Goal: Information Seeking & Learning: Compare options

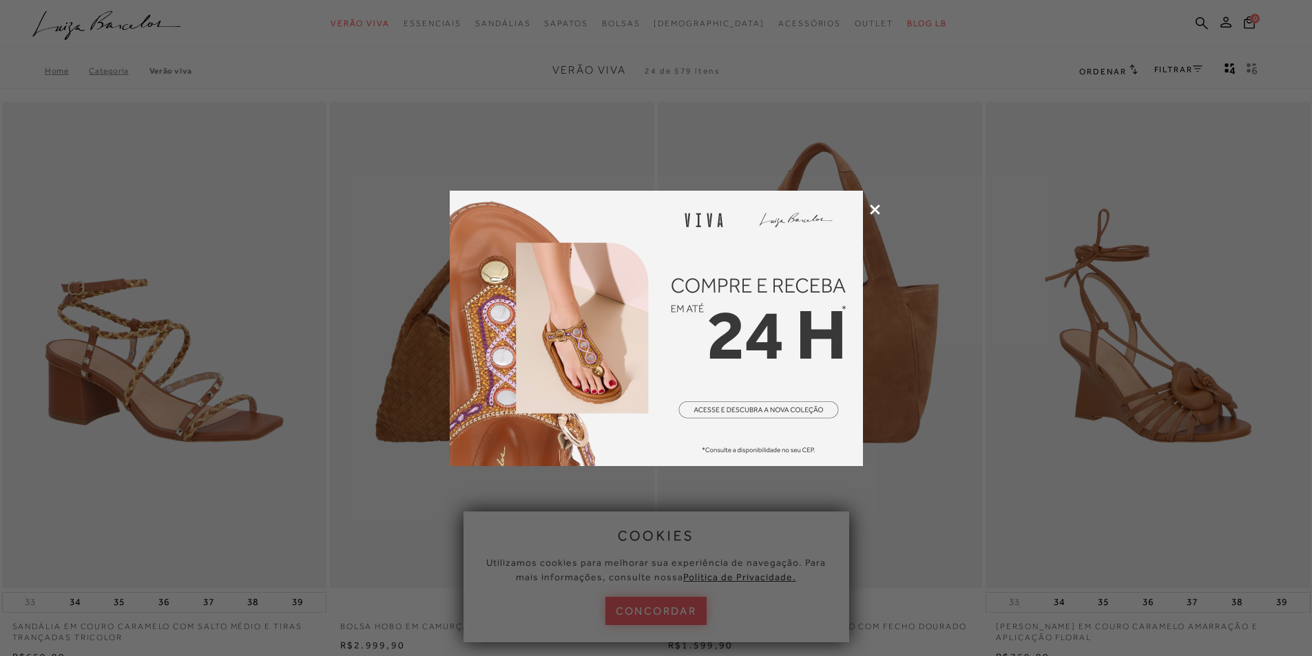
click at [752, 406] on img at bounding box center [656, 328] width 413 height 275
click at [665, 612] on div at bounding box center [656, 328] width 1312 height 656
click at [875, 208] on icon at bounding box center [875, 210] width 10 height 10
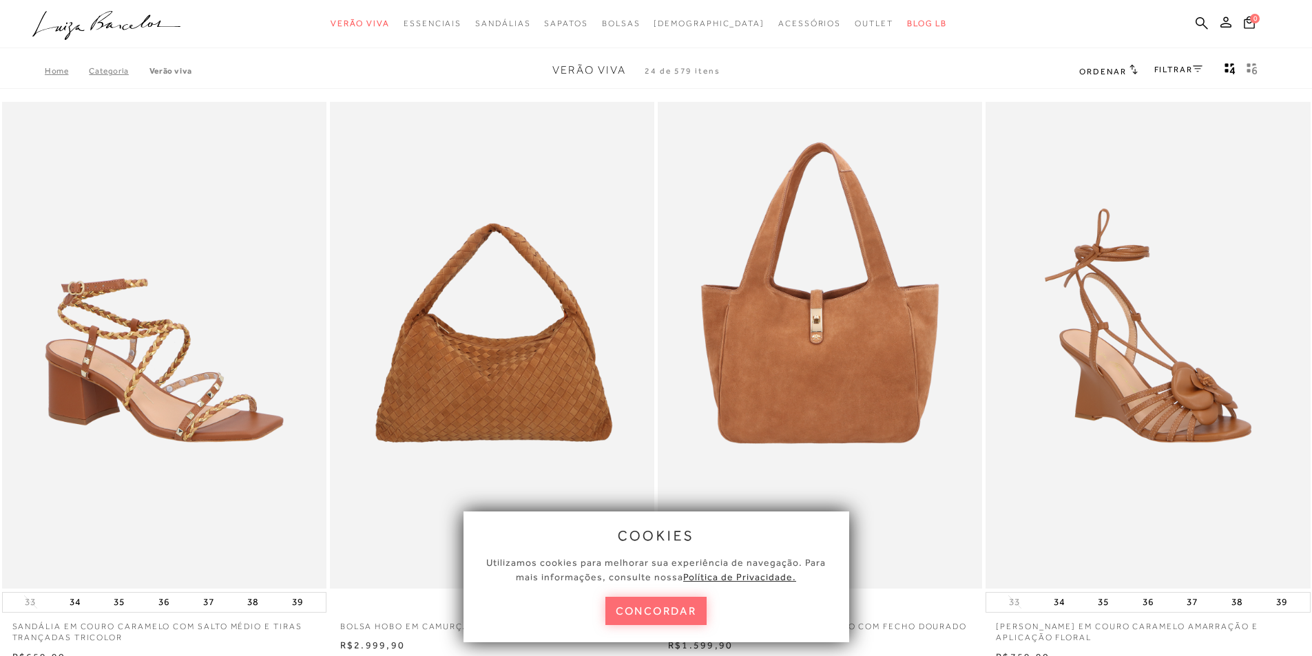
click at [673, 618] on button "concordar" at bounding box center [656, 611] width 102 height 28
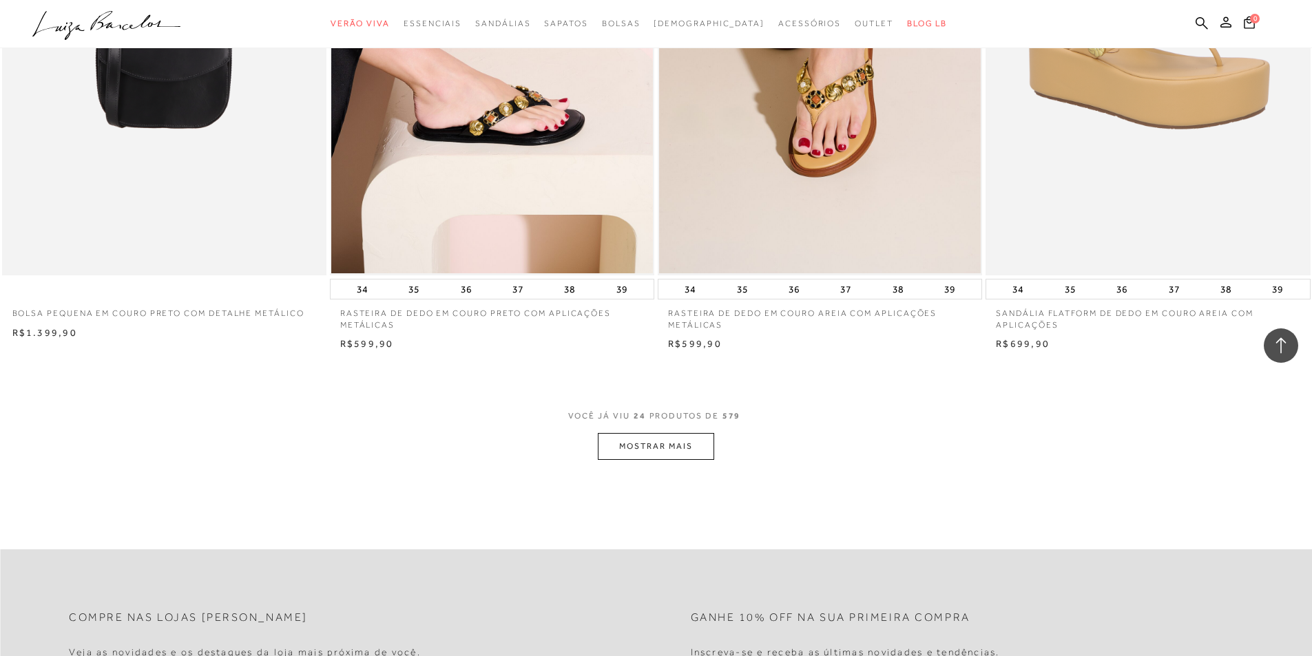
scroll to position [3306, 0]
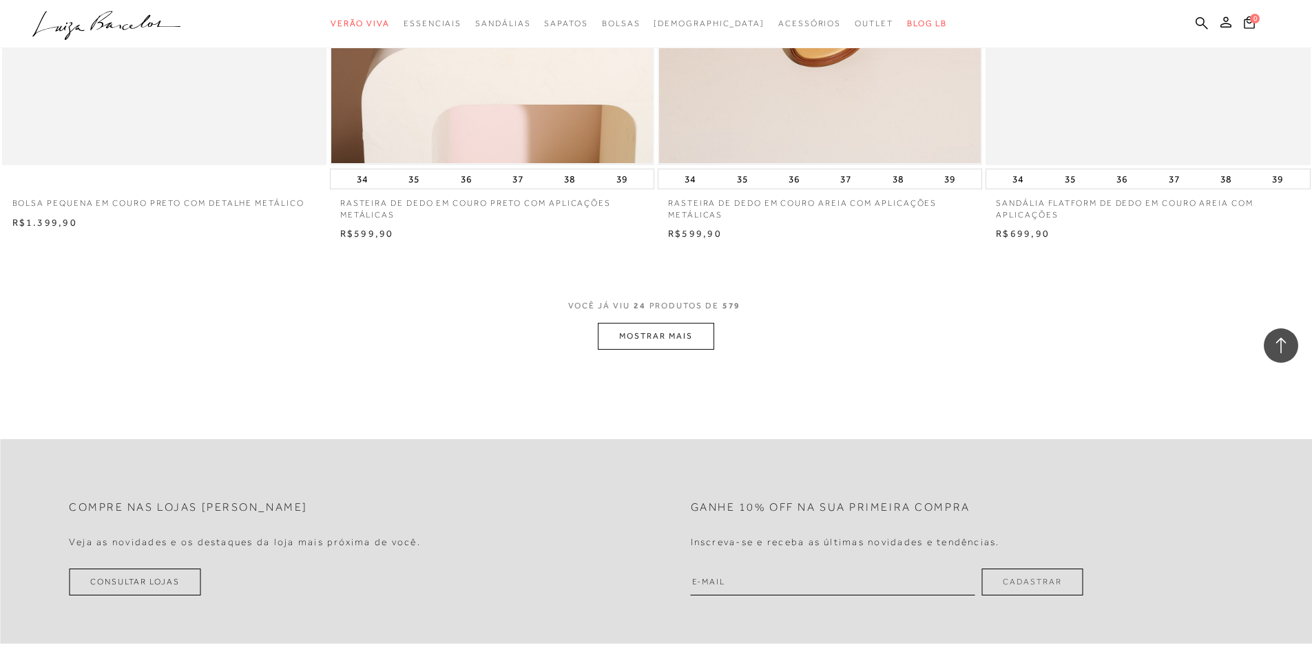
click at [654, 333] on button "MOSTRAR MAIS" at bounding box center [656, 336] width 116 height 27
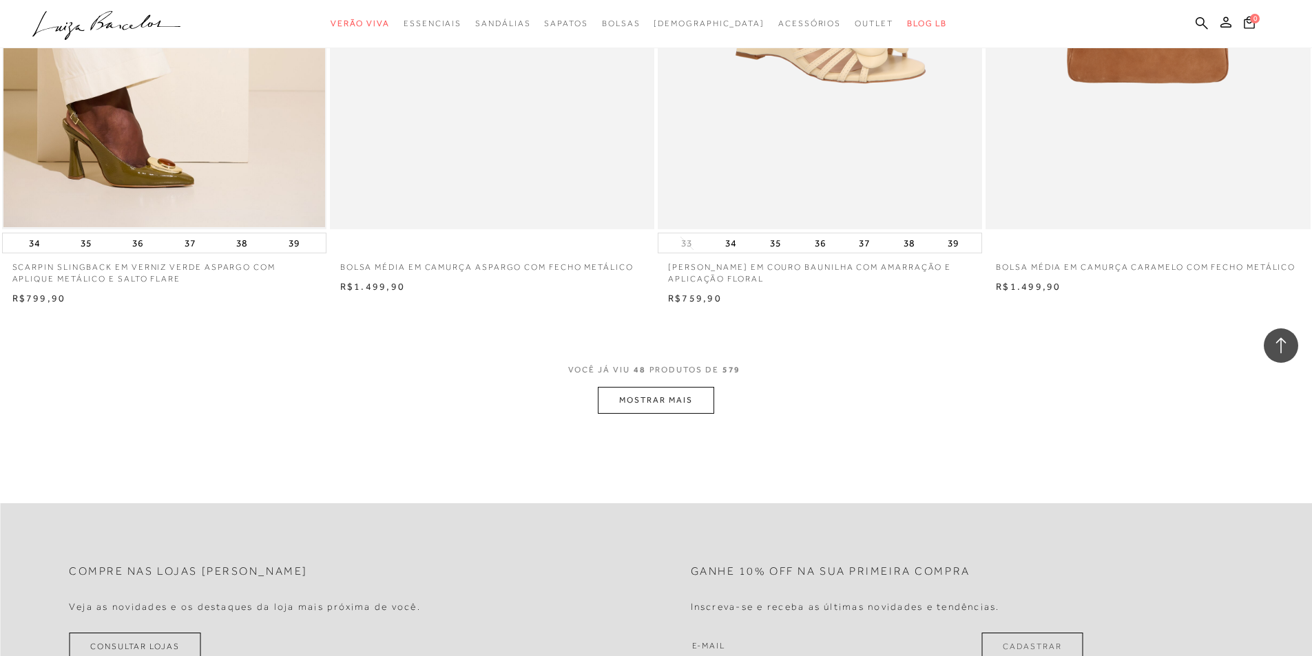
scroll to position [6750, 0]
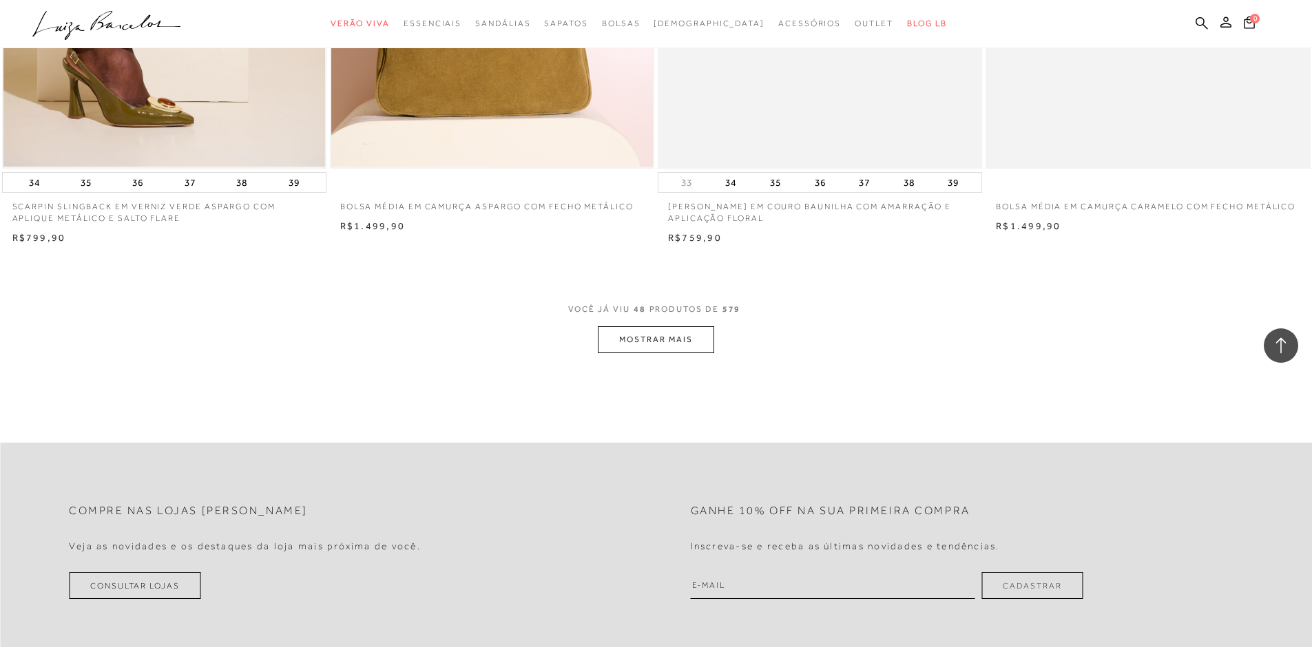
click at [642, 336] on button "MOSTRAR MAIS" at bounding box center [656, 339] width 116 height 27
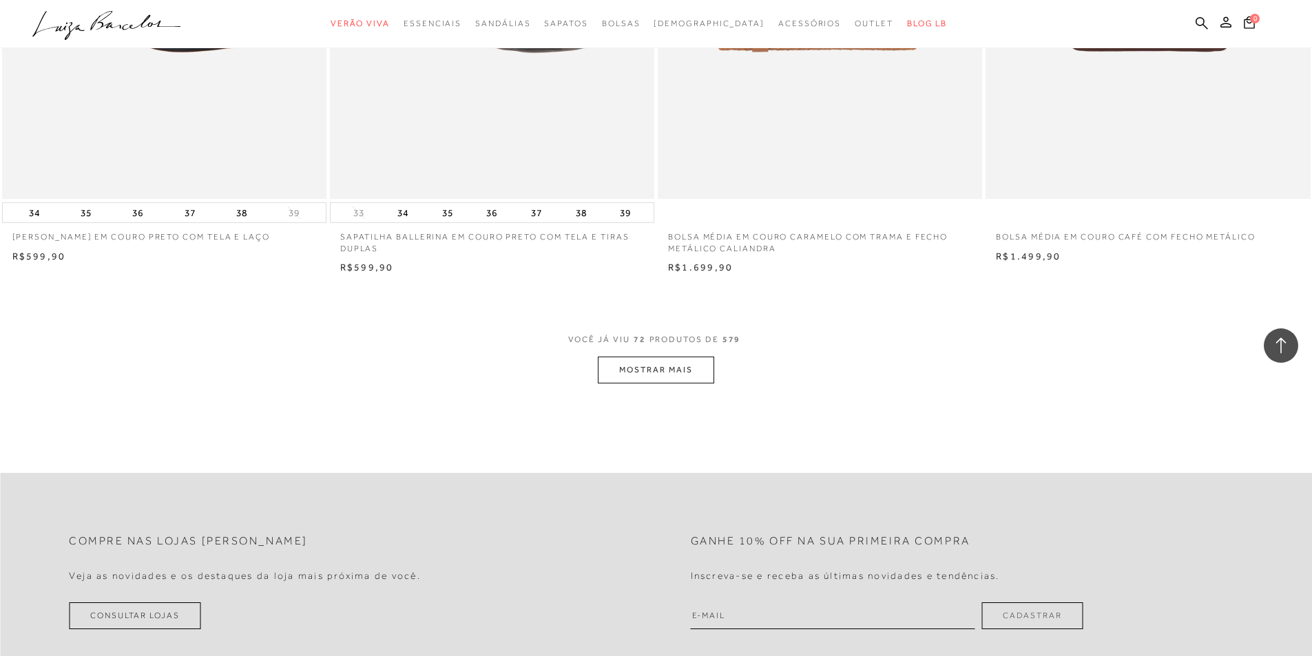
scroll to position [10193, 0]
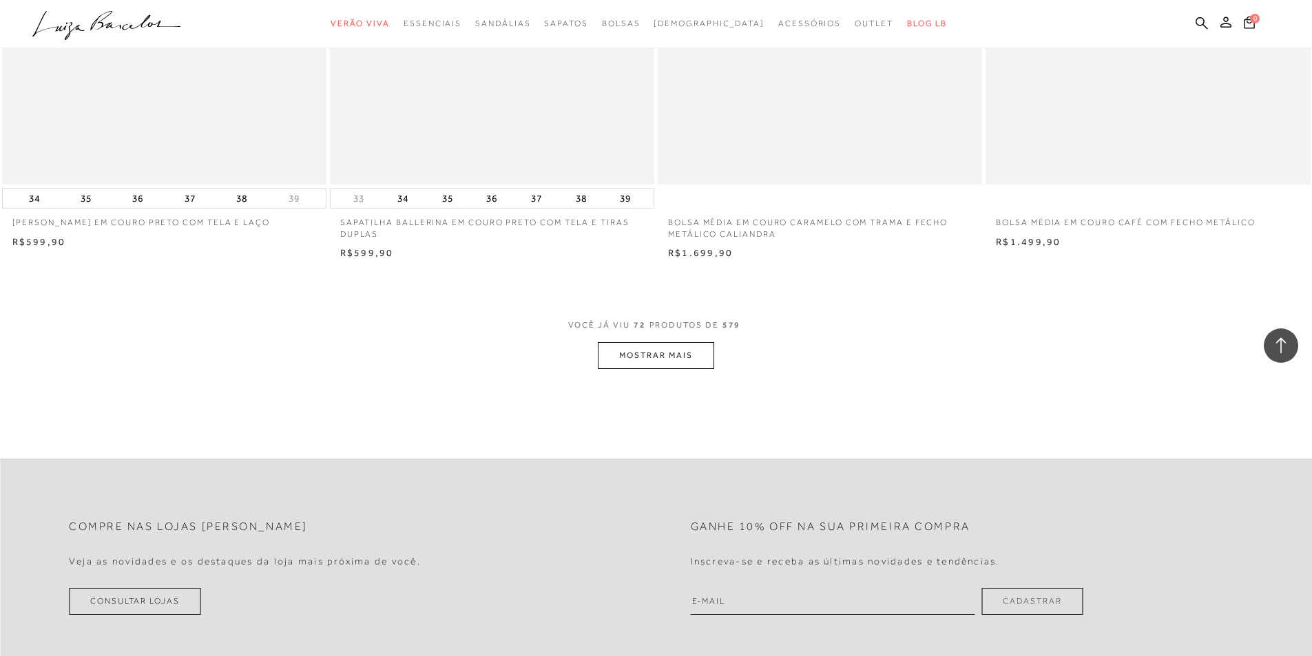
click at [647, 353] on button "MOSTRAR MAIS" at bounding box center [656, 355] width 116 height 27
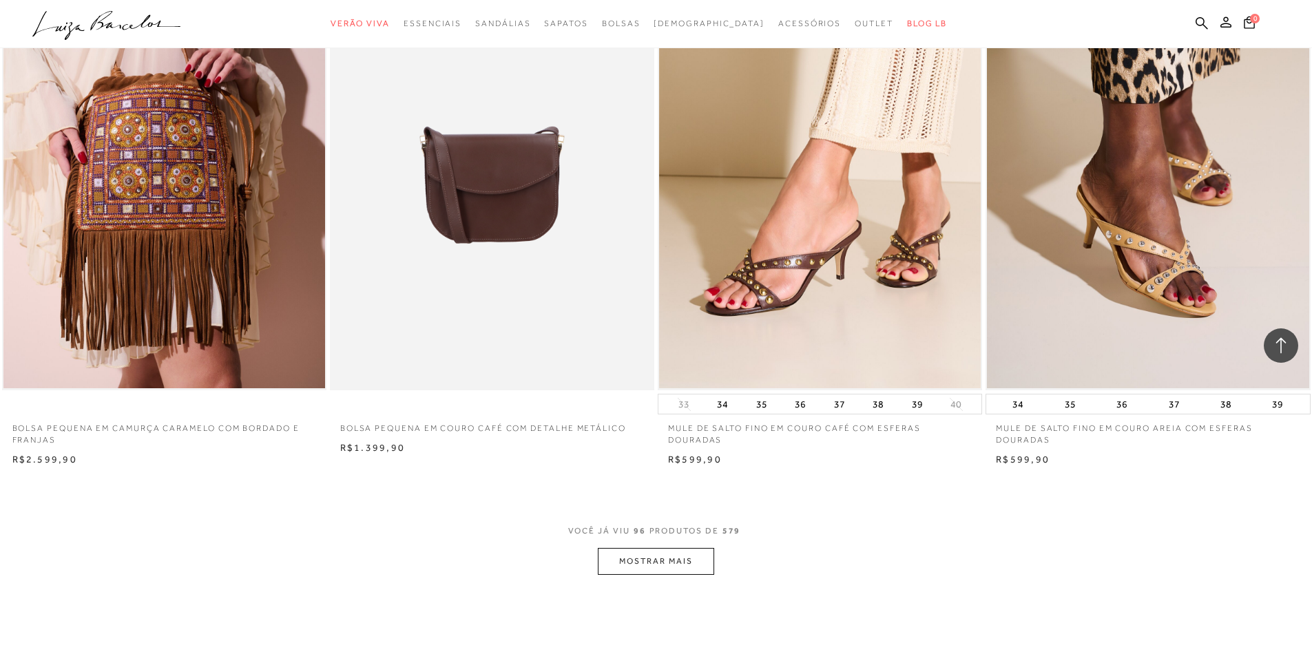
scroll to position [13637, 0]
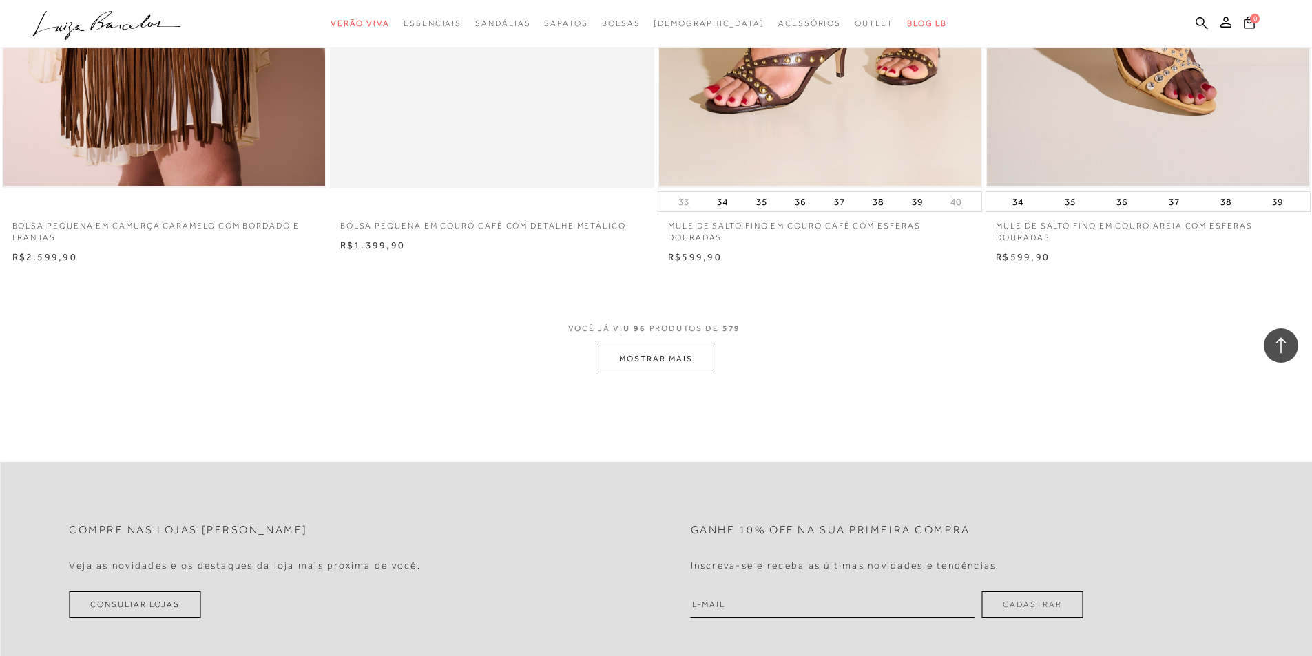
click at [681, 368] on button "MOSTRAR MAIS" at bounding box center [656, 359] width 116 height 27
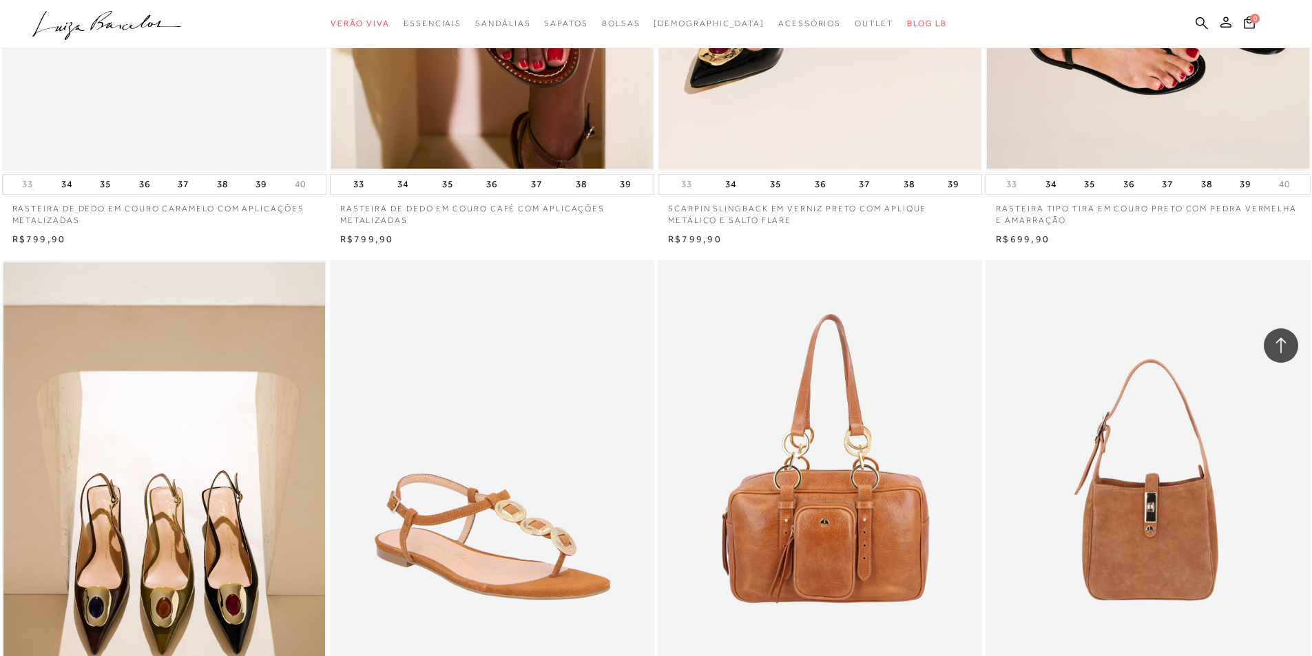
scroll to position [15566, 0]
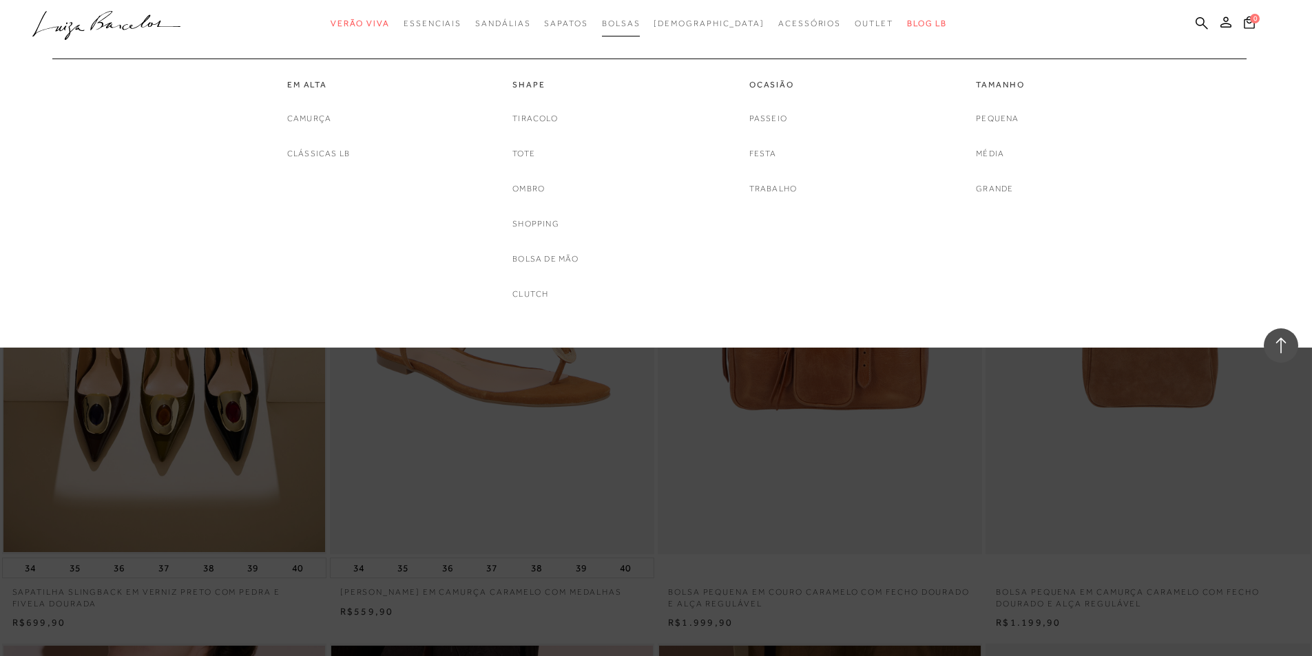
click at [641, 23] on span "Bolsas" at bounding box center [621, 24] width 39 height 10
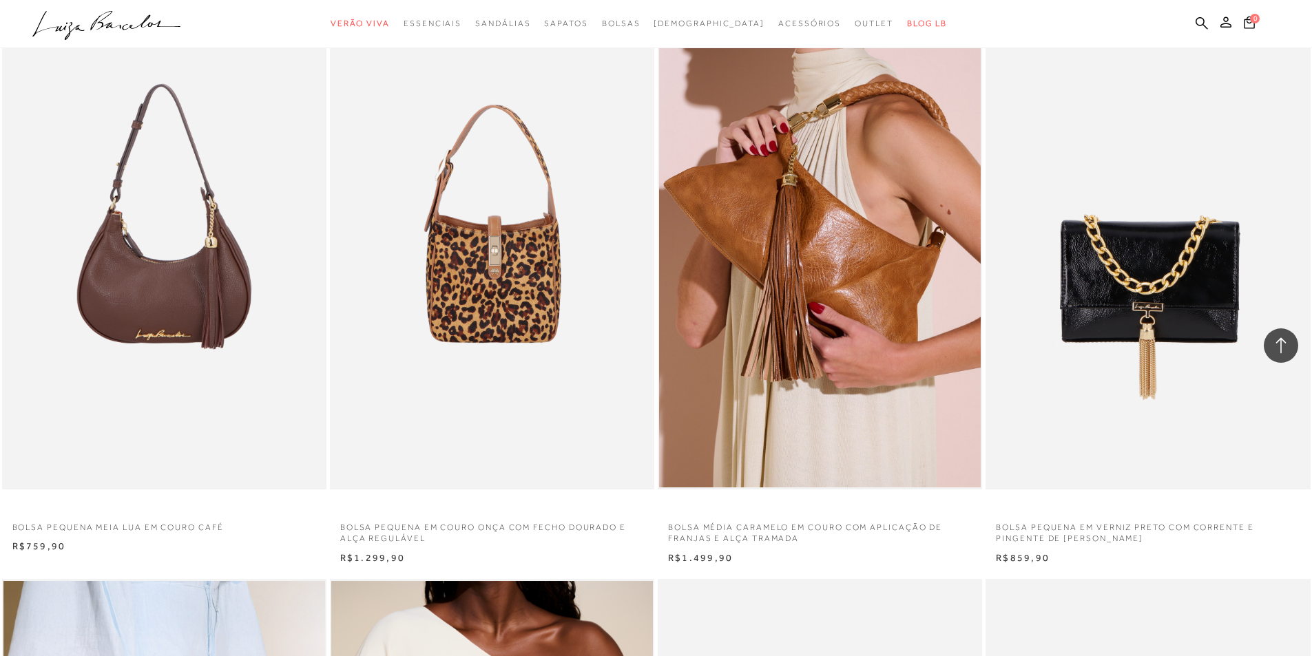
scroll to position [689, 0]
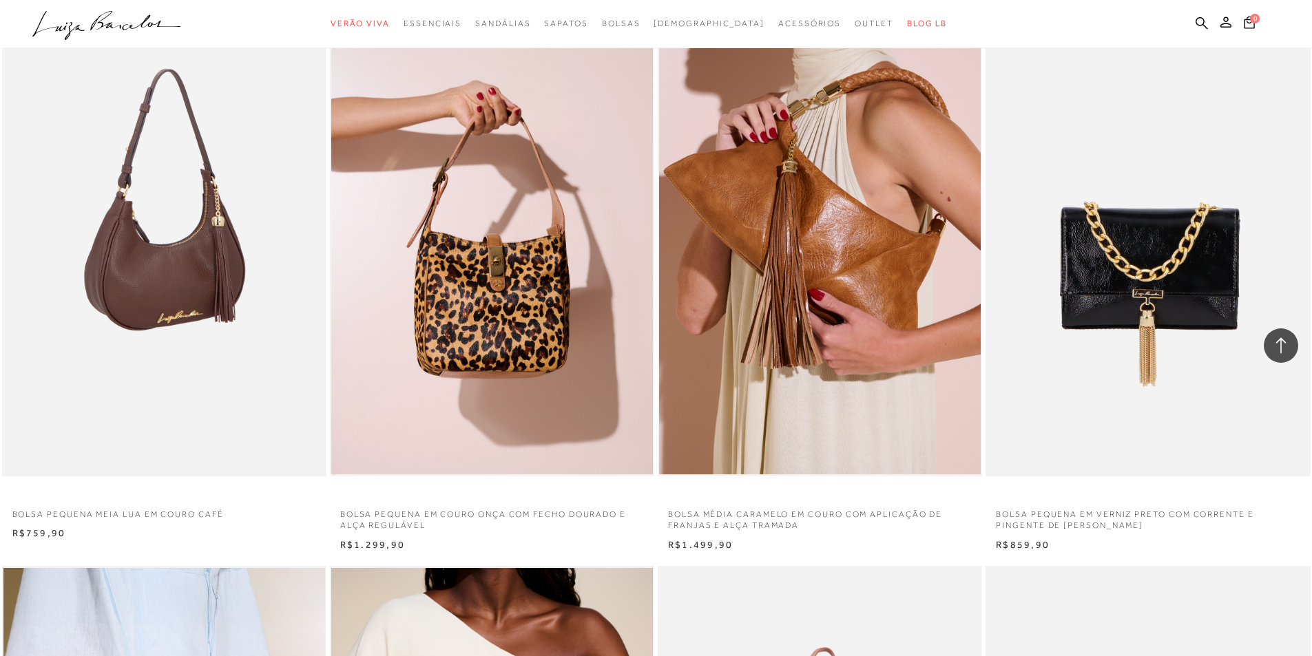
click at [174, 254] on img at bounding box center [164, 233] width 323 height 487
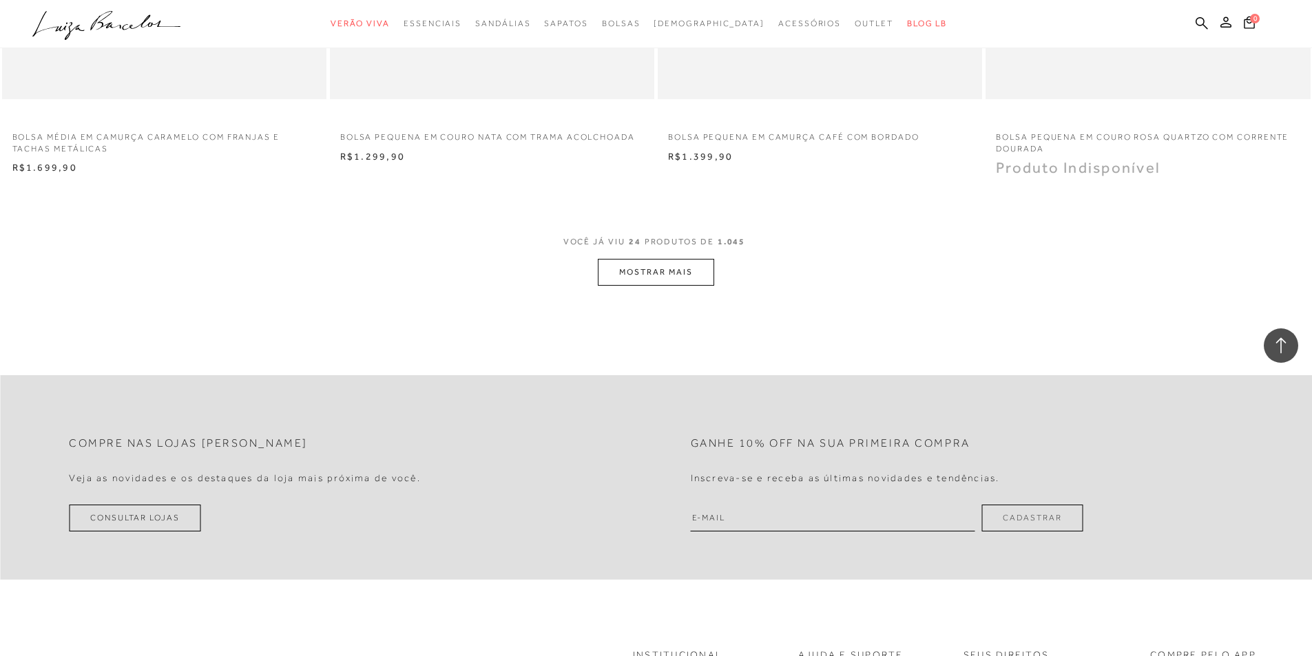
scroll to position [3375, 0]
click at [689, 261] on button "MOSTRAR MAIS" at bounding box center [656, 269] width 116 height 27
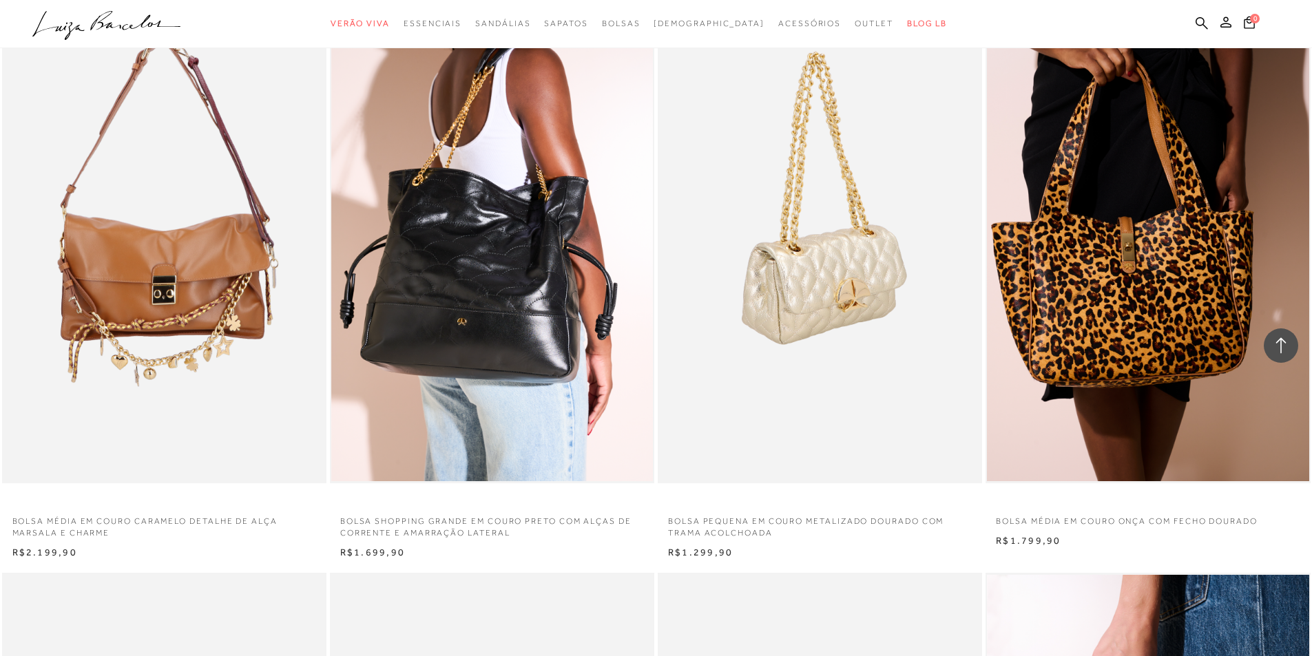
scroll to position [3581, 0]
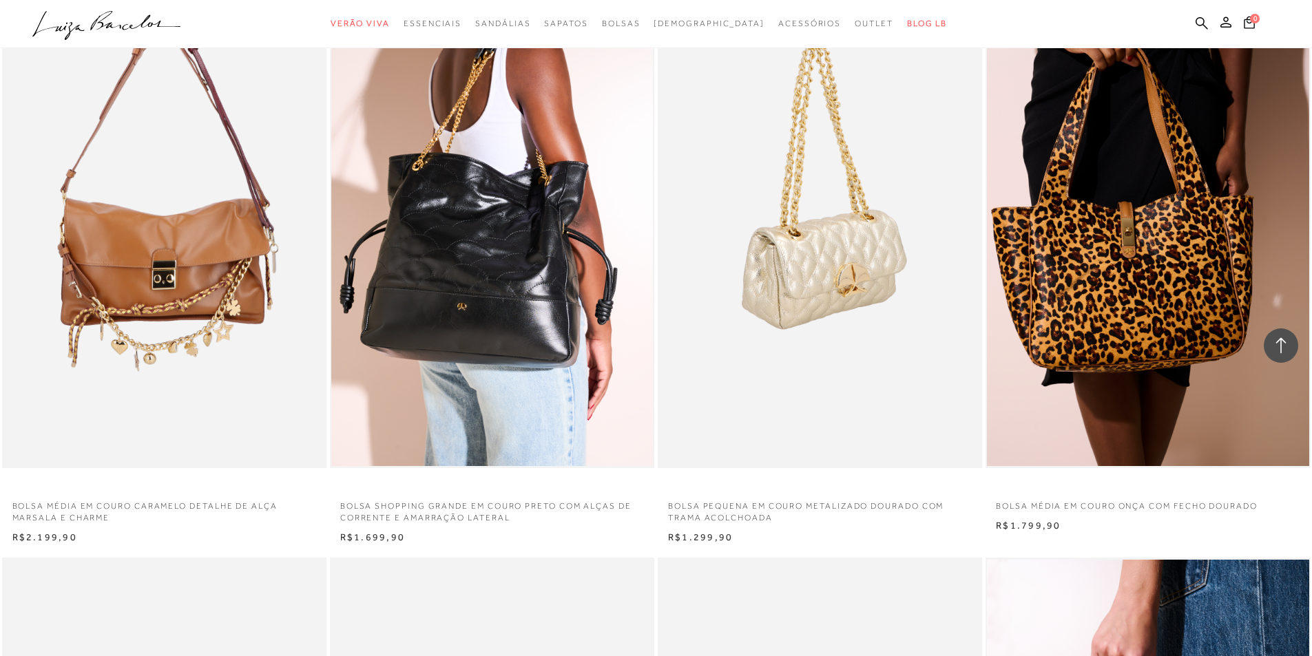
click at [821, 240] on img at bounding box center [820, 224] width 323 height 487
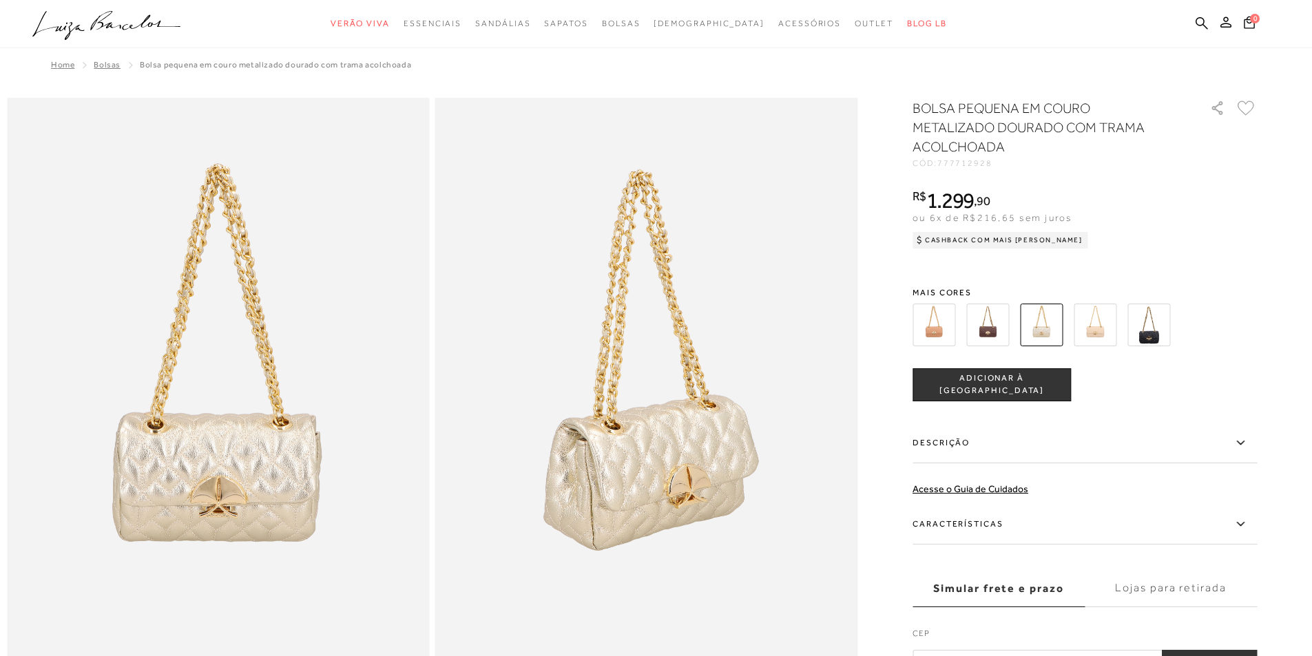
click at [987, 322] on img at bounding box center [987, 325] width 43 height 43
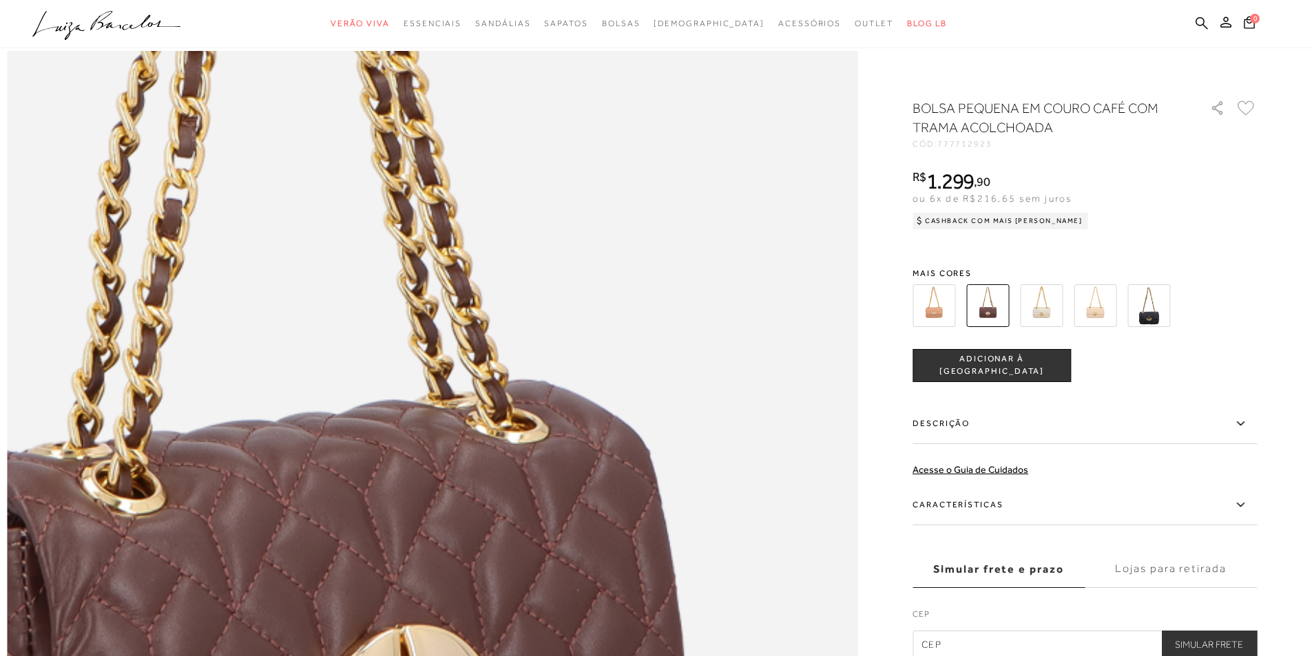
scroll to position [1102, 0]
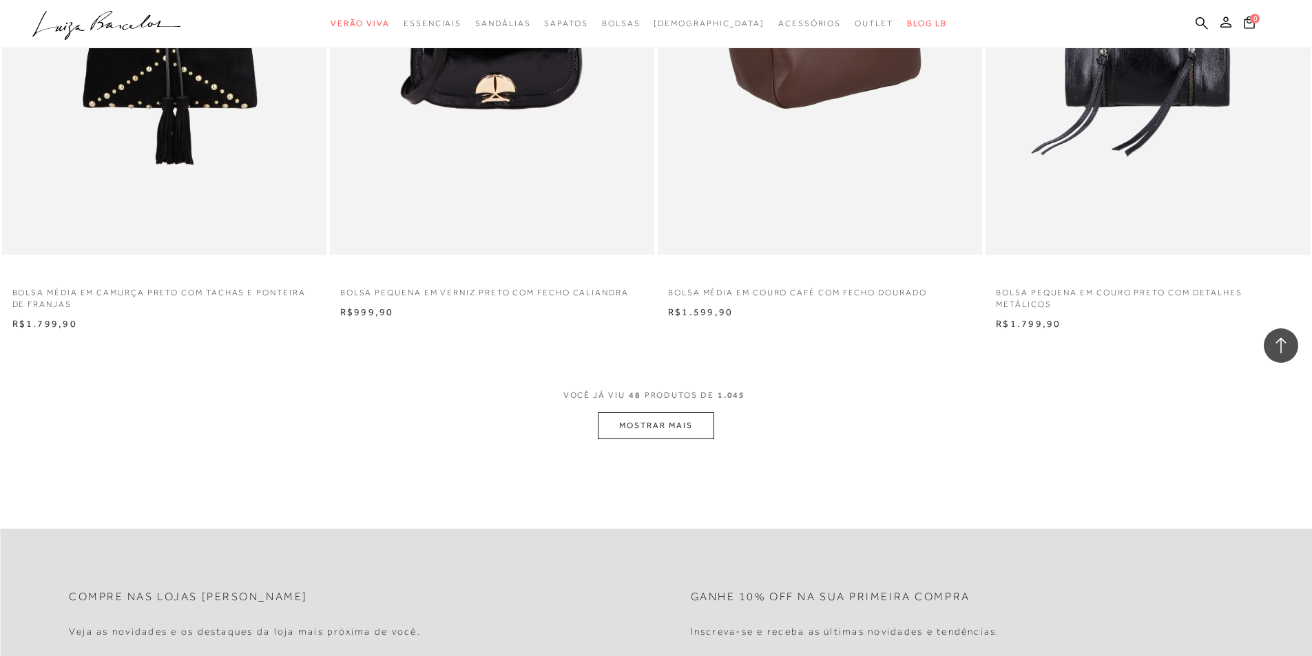
scroll to position [6681, 0]
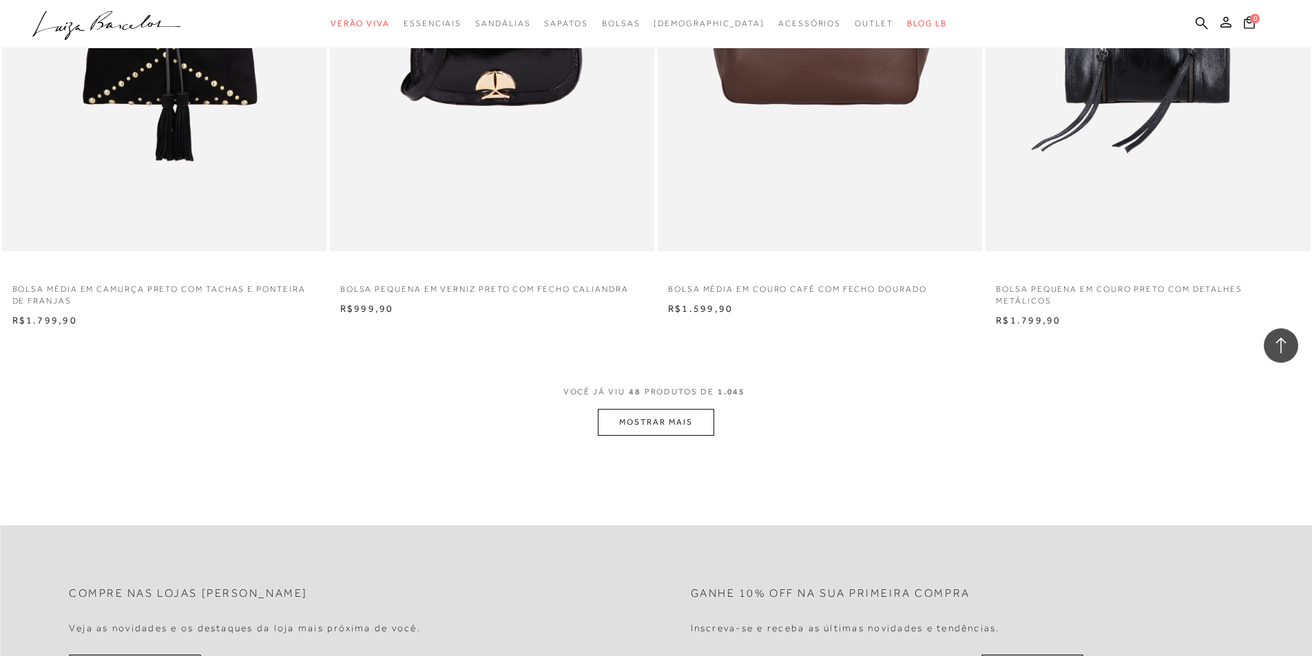
click at [689, 422] on button "MOSTRAR MAIS" at bounding box center [656, 422] width 116 height 27
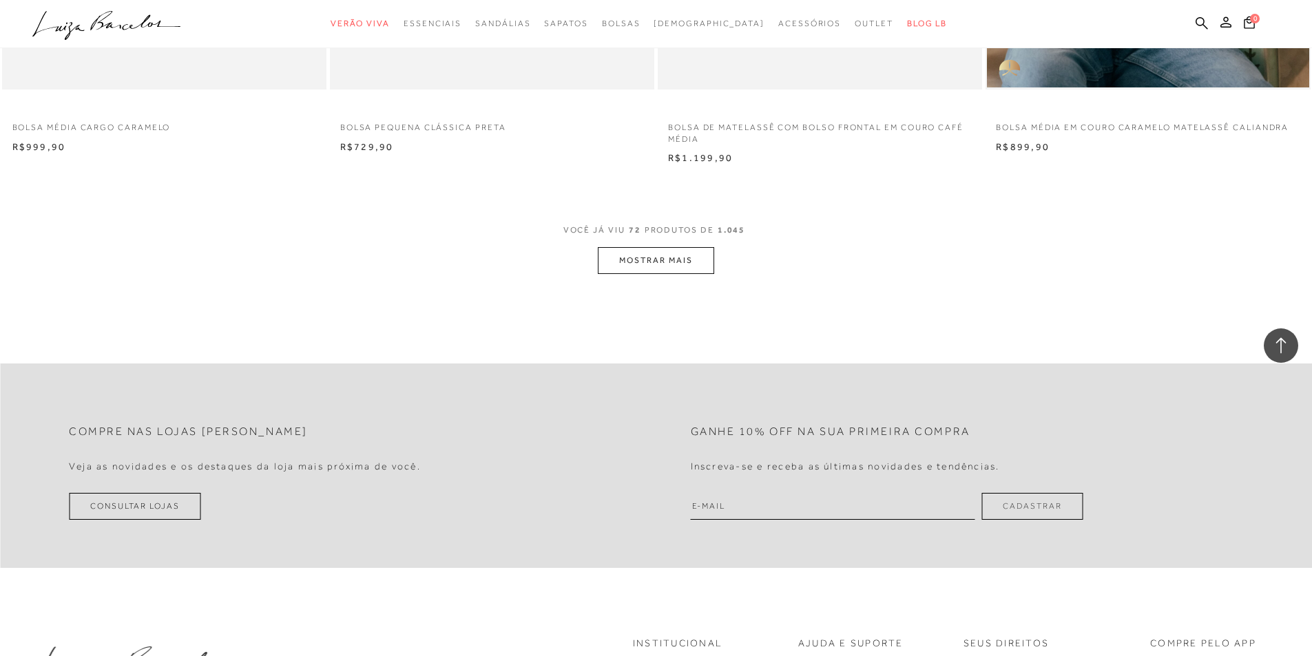
scroll to position [10331, 0]
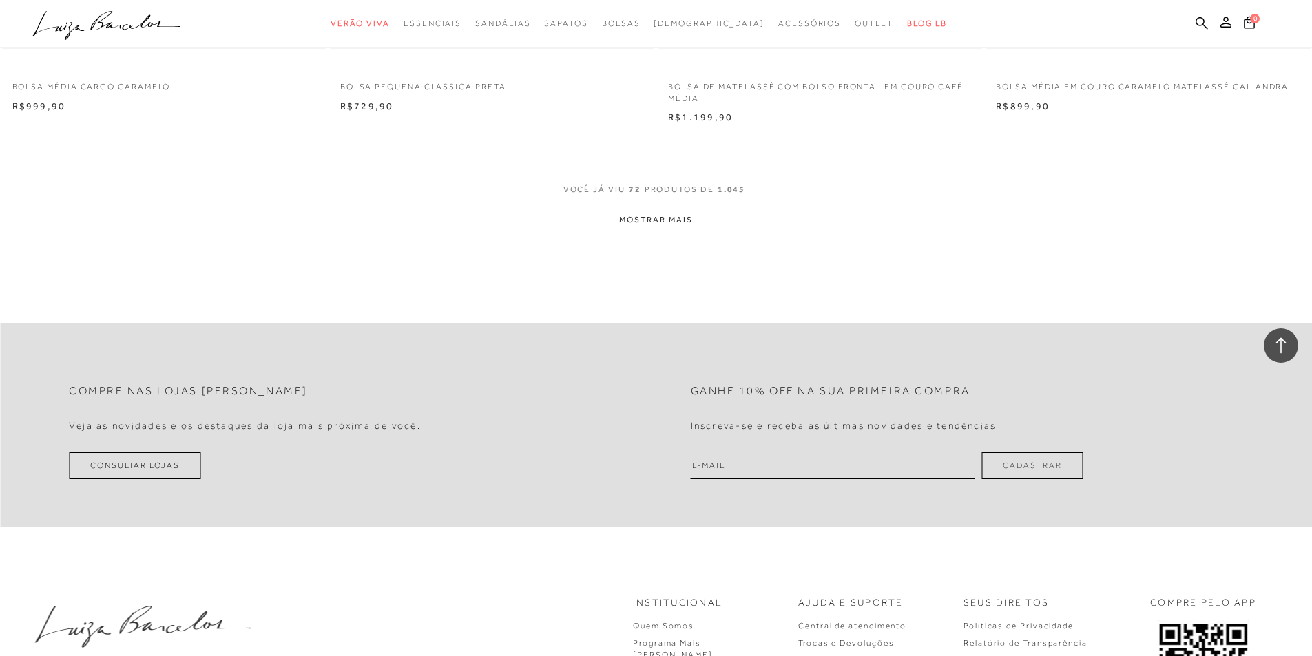
click at [680, 220] on button "MOSTRAR MAIS" at bounding box center [656, 220] width 116 height 27
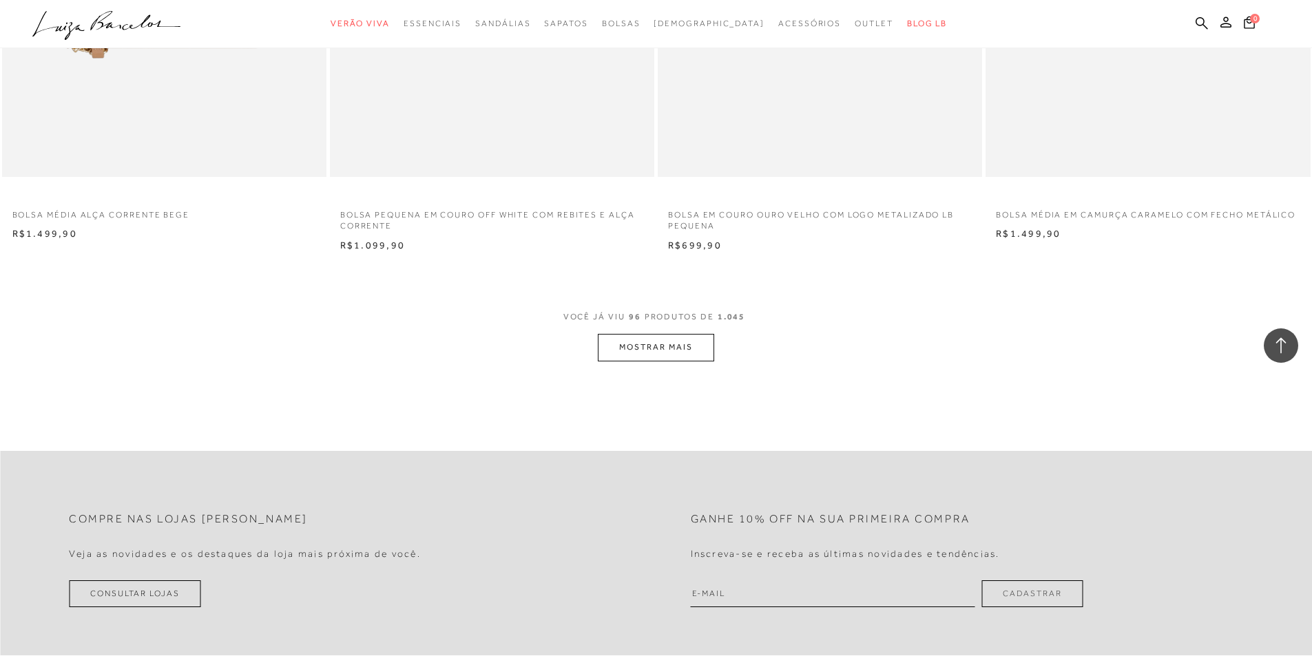
scroll to position [13844, 0]
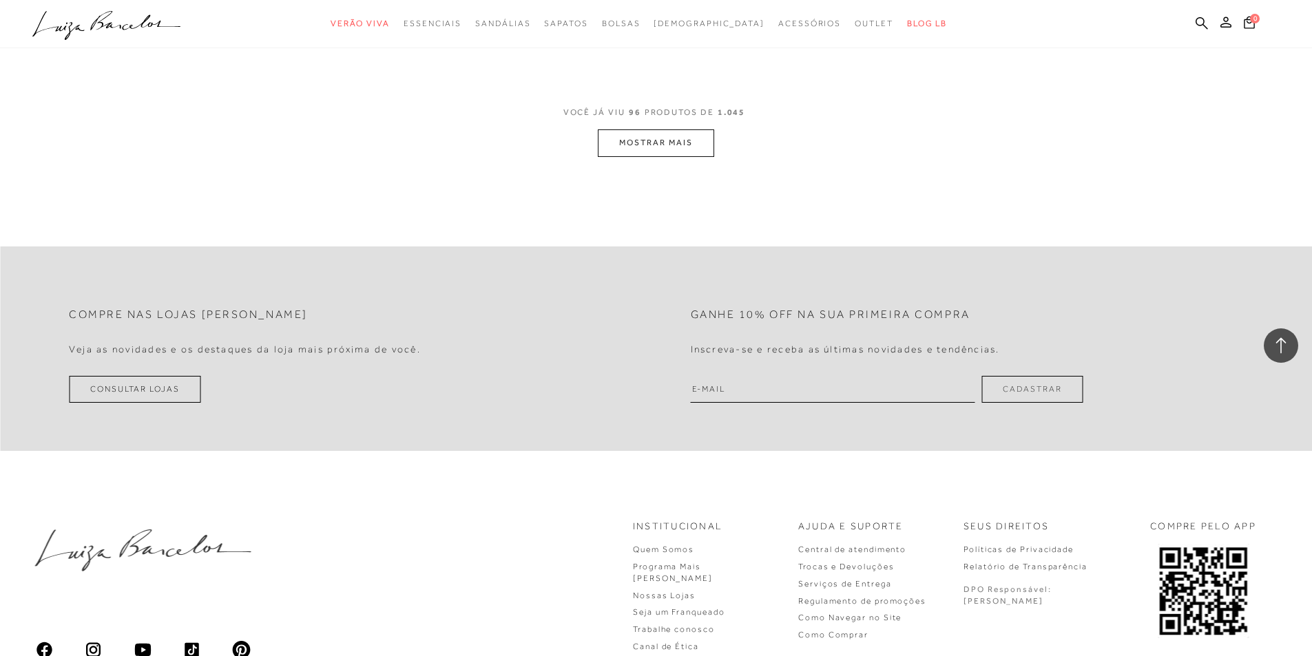
click at [663, 140] on button "MOSTRAR MAIS" at bounding box center [656, 142] width 116 height 27
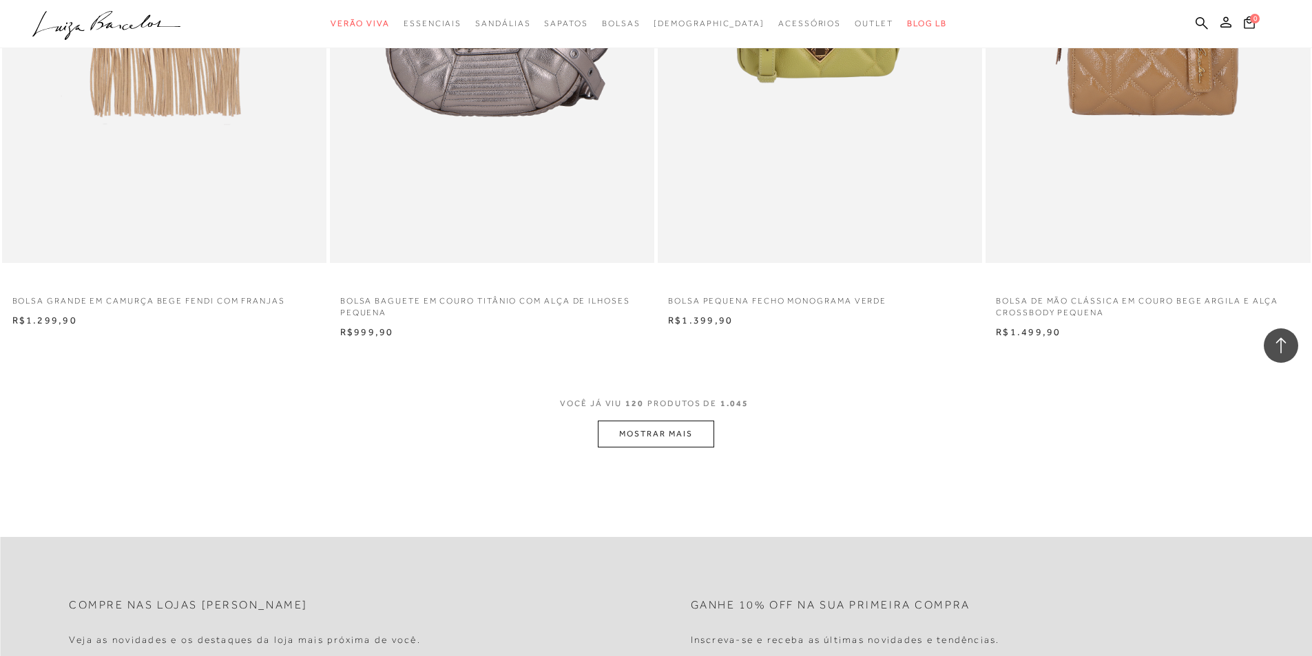
scroll to position [17288, 0]
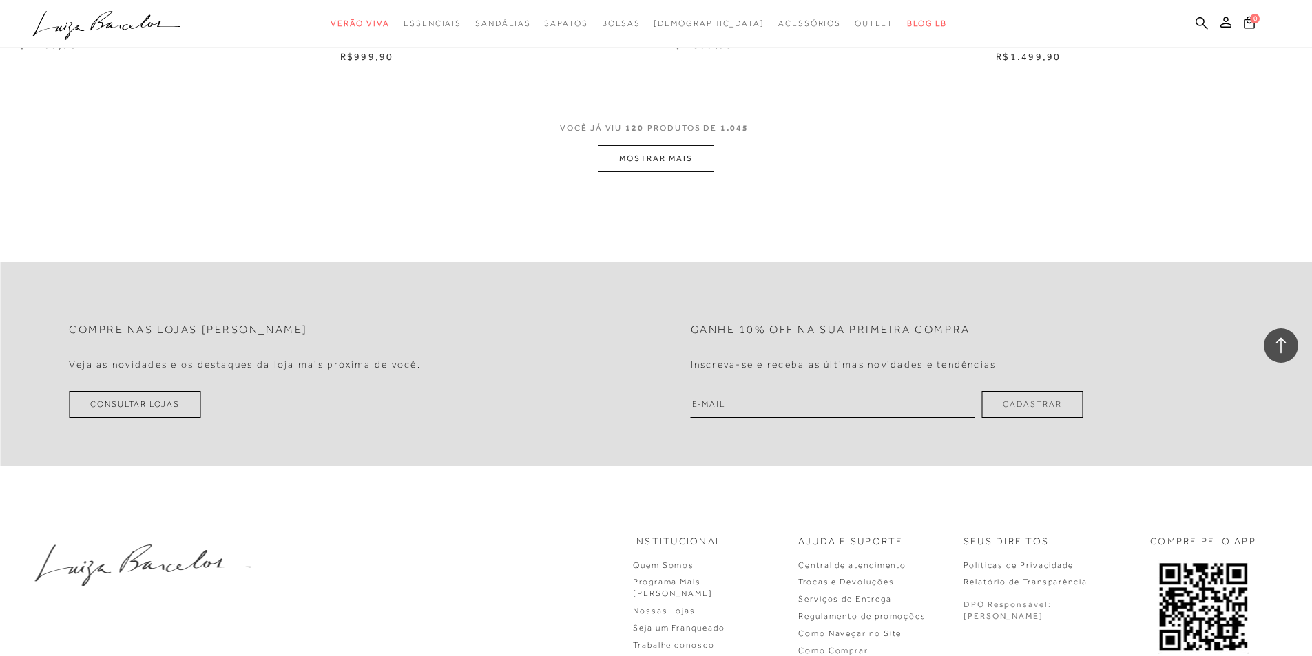
click at [668, 167] on button "MOSTRAR MAIS" at bounding box center [656, 158] width 116 height 27
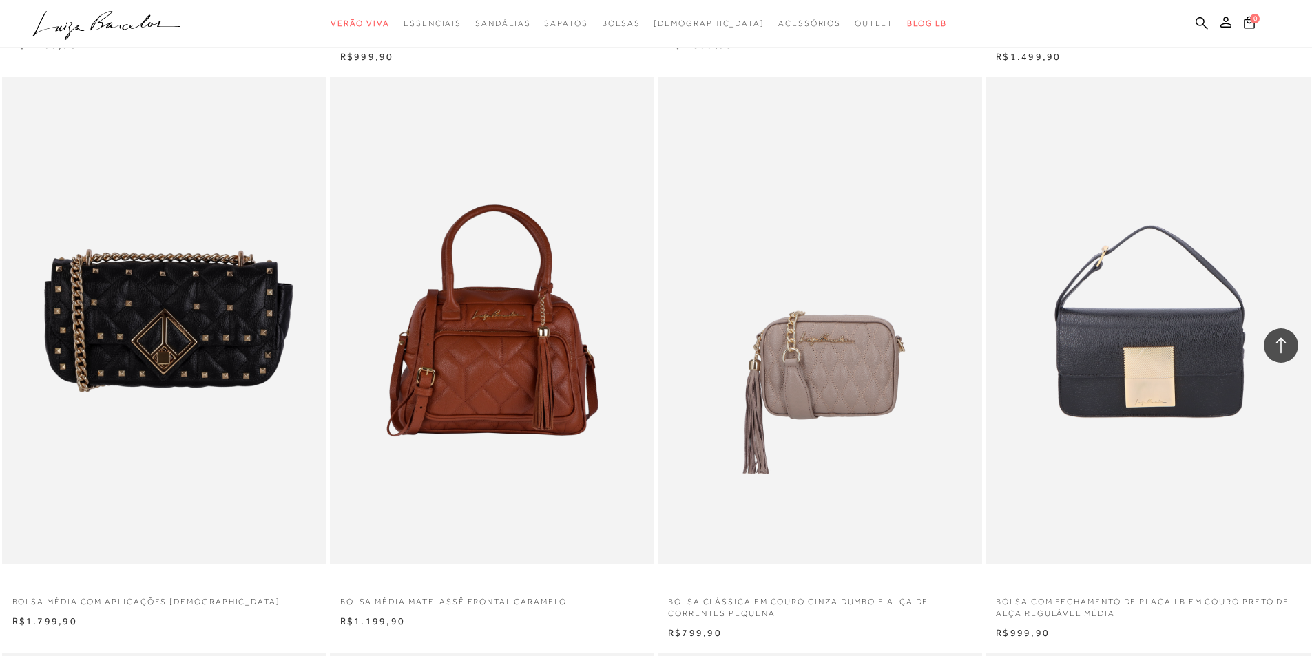
click at [709, 28] on span "[DEMOGRAPHIC_DATA]" at bounding box center [709, 24] width 111 height 10
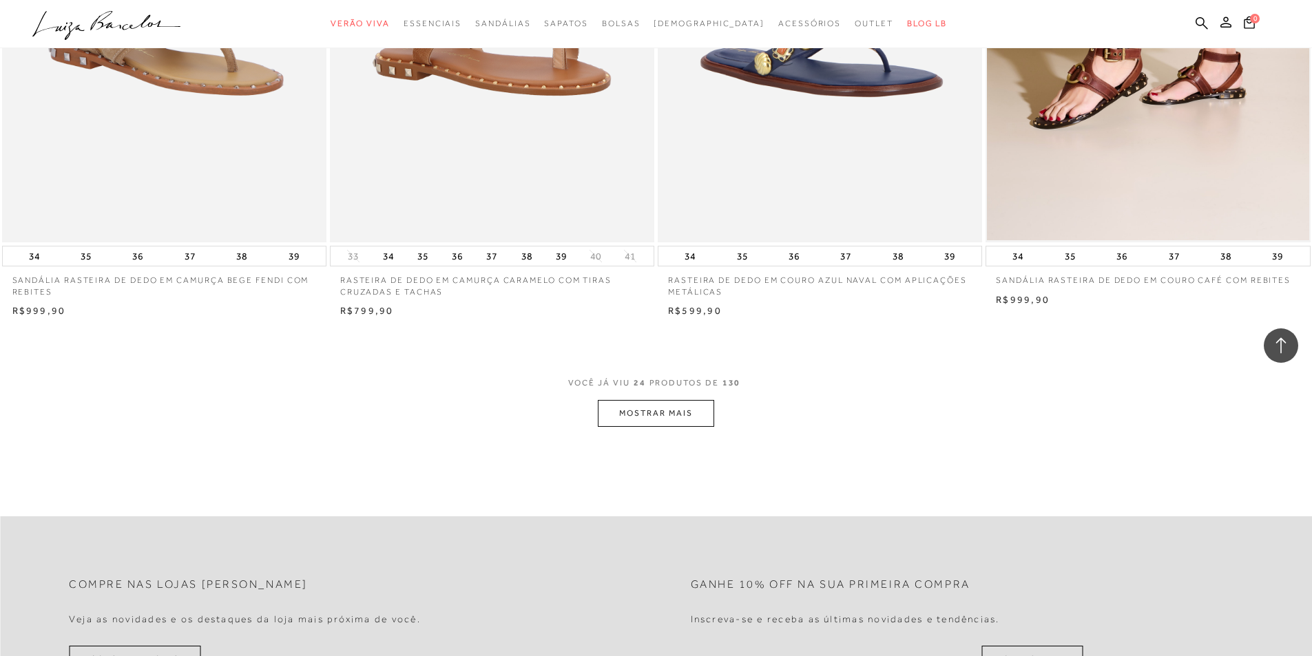
scroll to position [3237, 0]
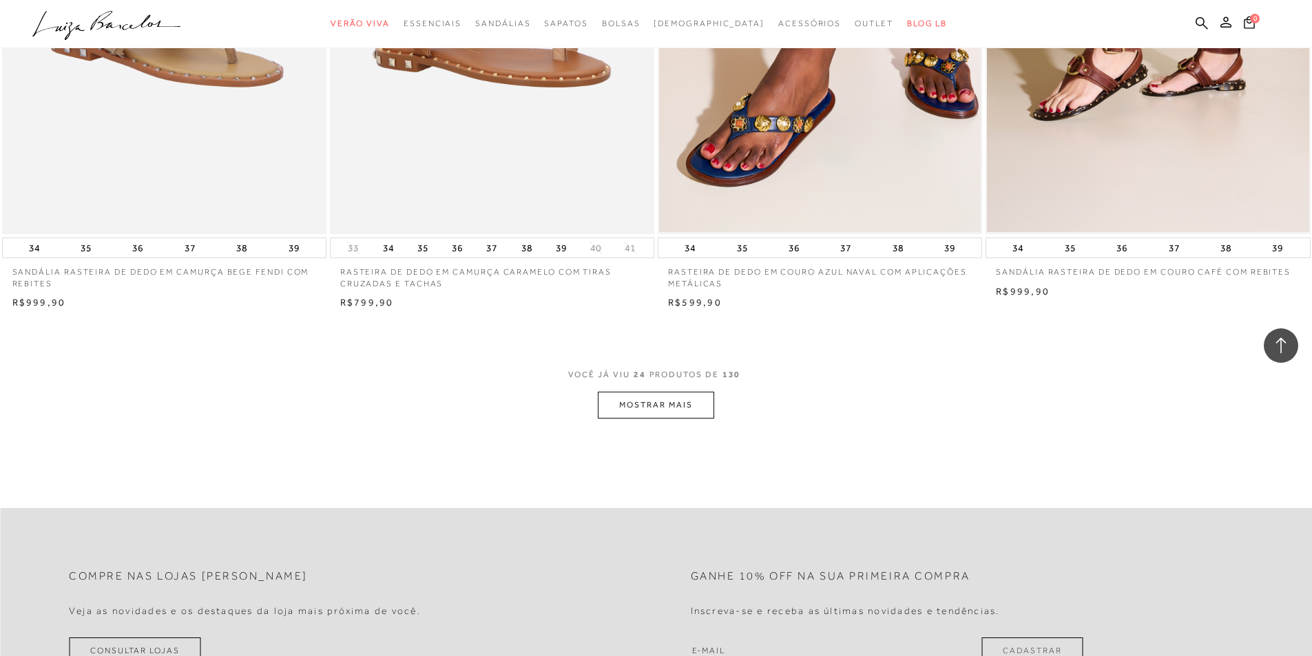
click at [674, 404] on button "MOSTRAR MAIS" at bounding box center [656, 405] width 116 height 27
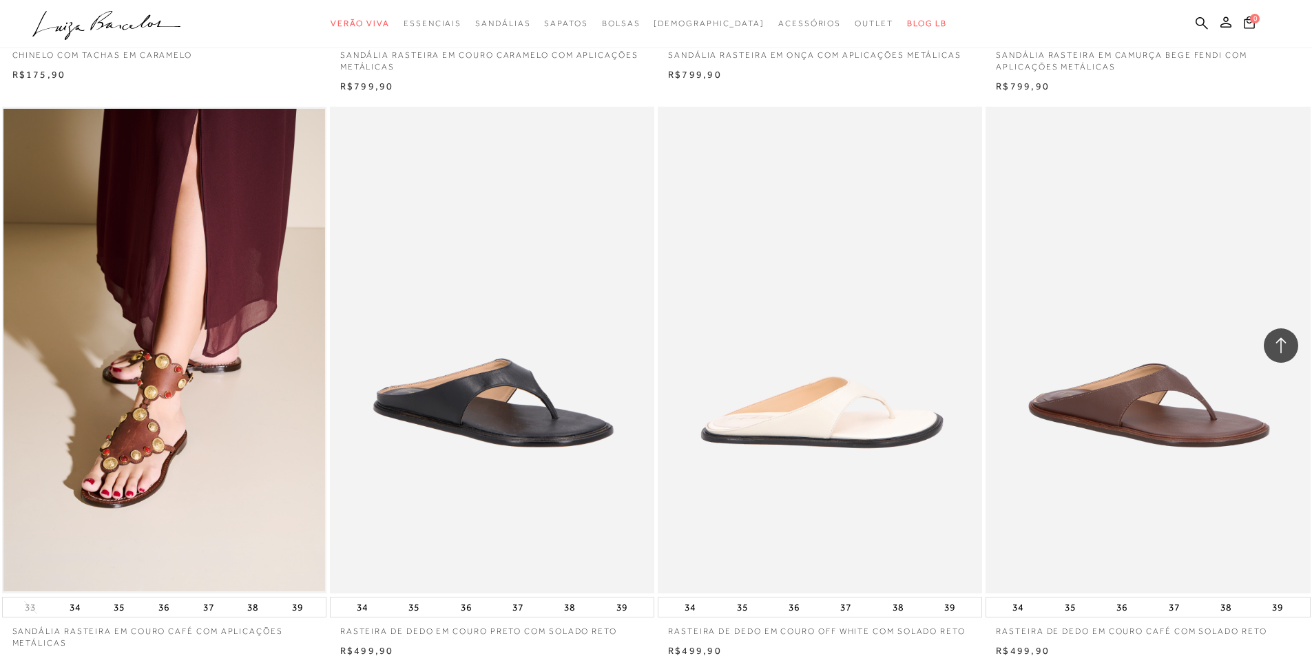
scroll to position [6681, 0]
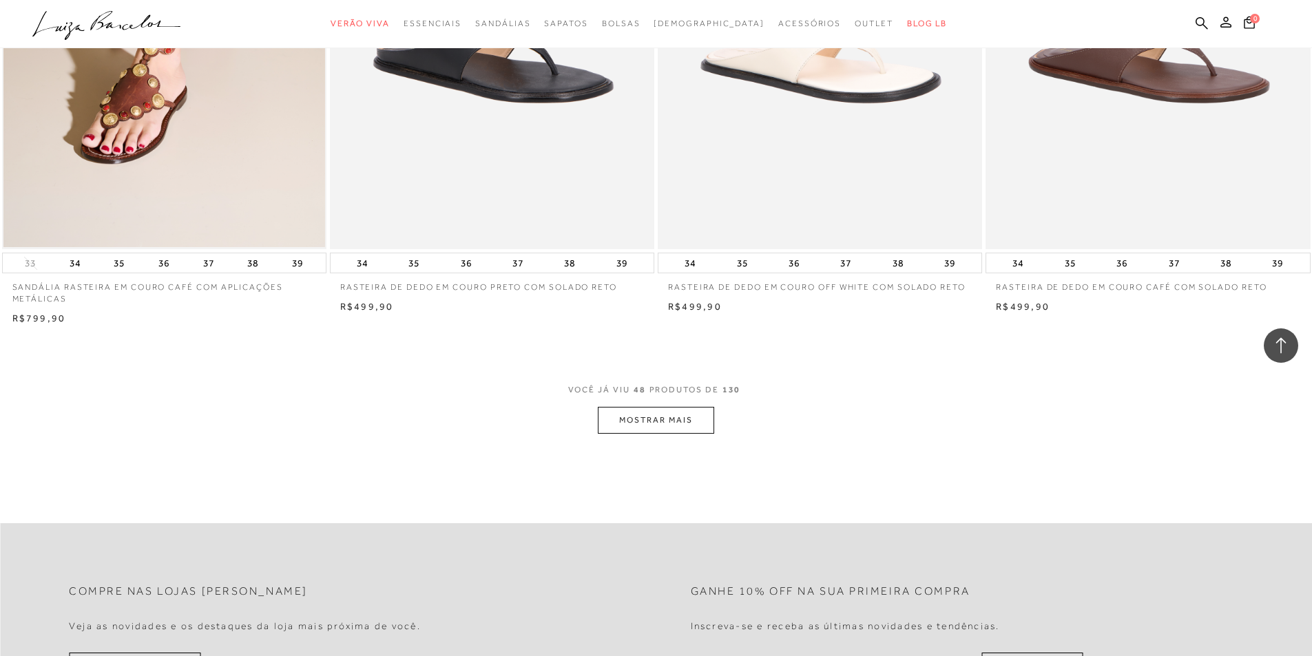
click at [670, 417] on button "MOSTRAR MAIS" at bounding box center [656, 420] width 116 height 27
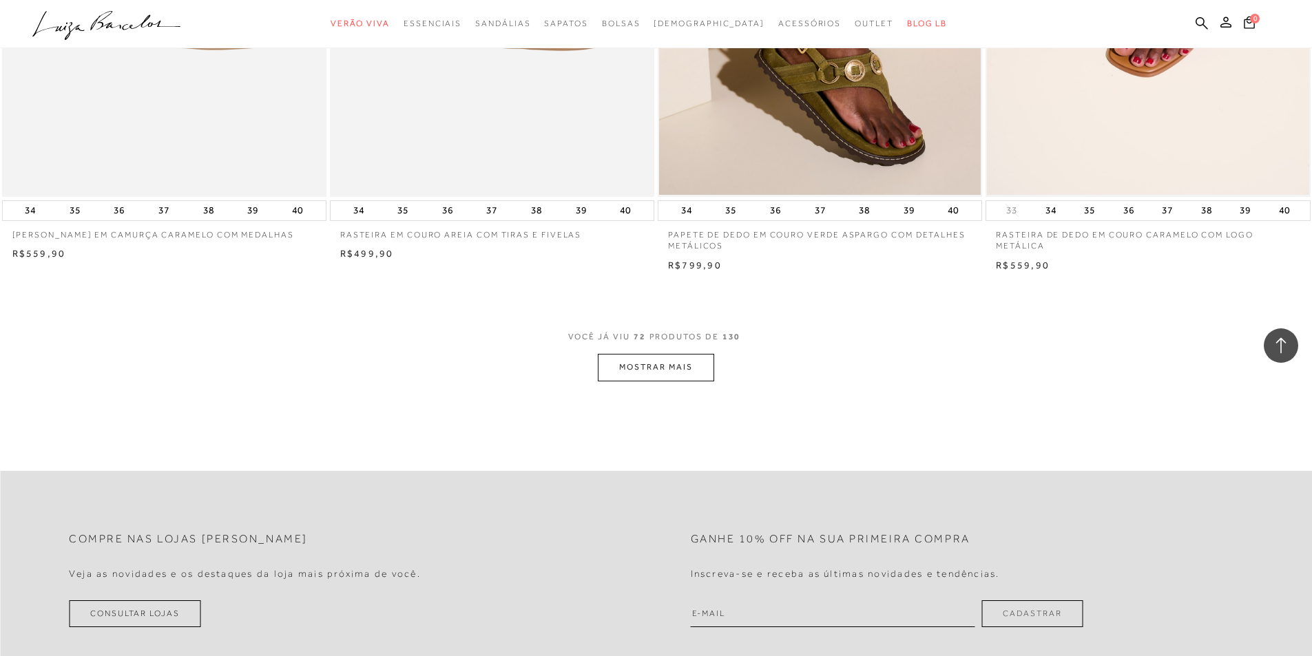
scroll to position [10193, 0]
click at [649, 371] on button "MOSTRAR MAIS" at bounding box center [656, 366] width 116 height 27
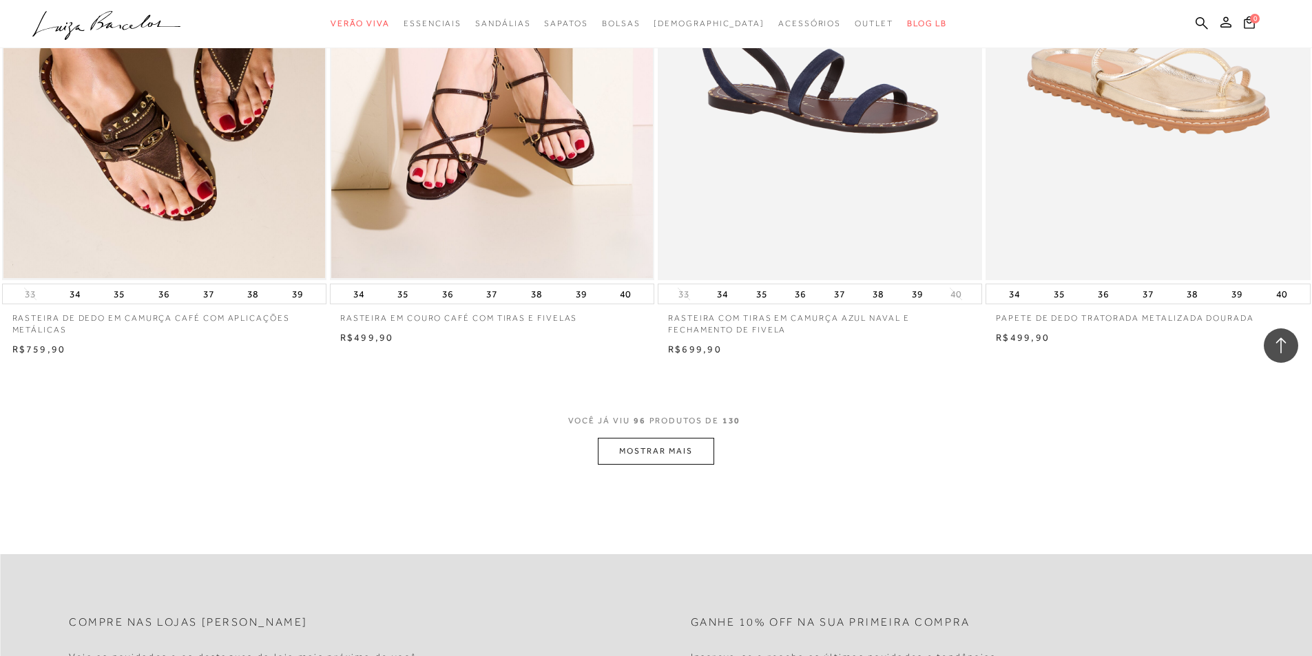
scroll to position [13775, 0]
